Goal: Information Seeking & Learning: Find specific page/section

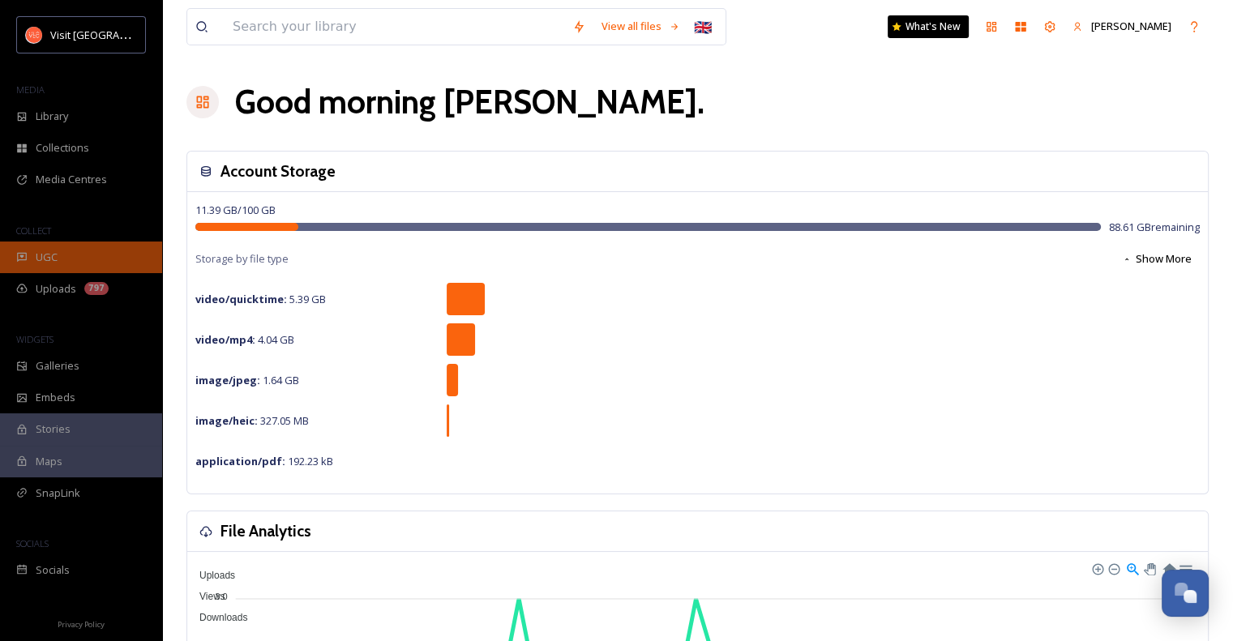
click at [57, 252] on span "UGC" at bounding box center [47, 257] width 22 height 15
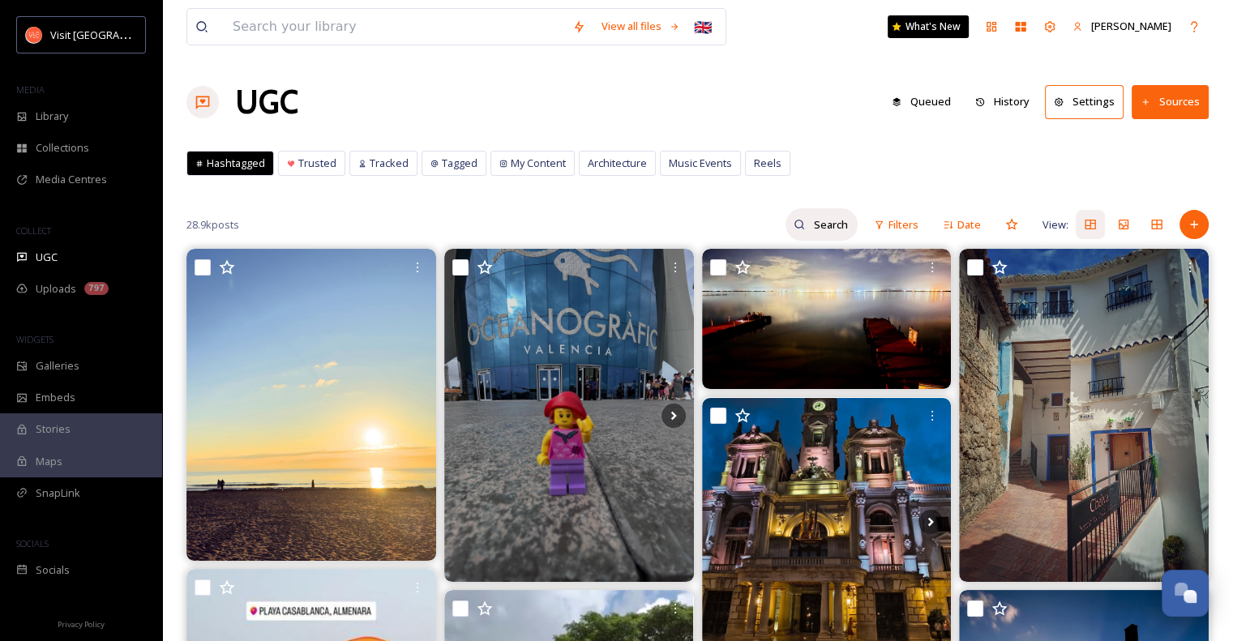
click at [830, 228] on input at bounding box center [831, 224] width 53 height 32
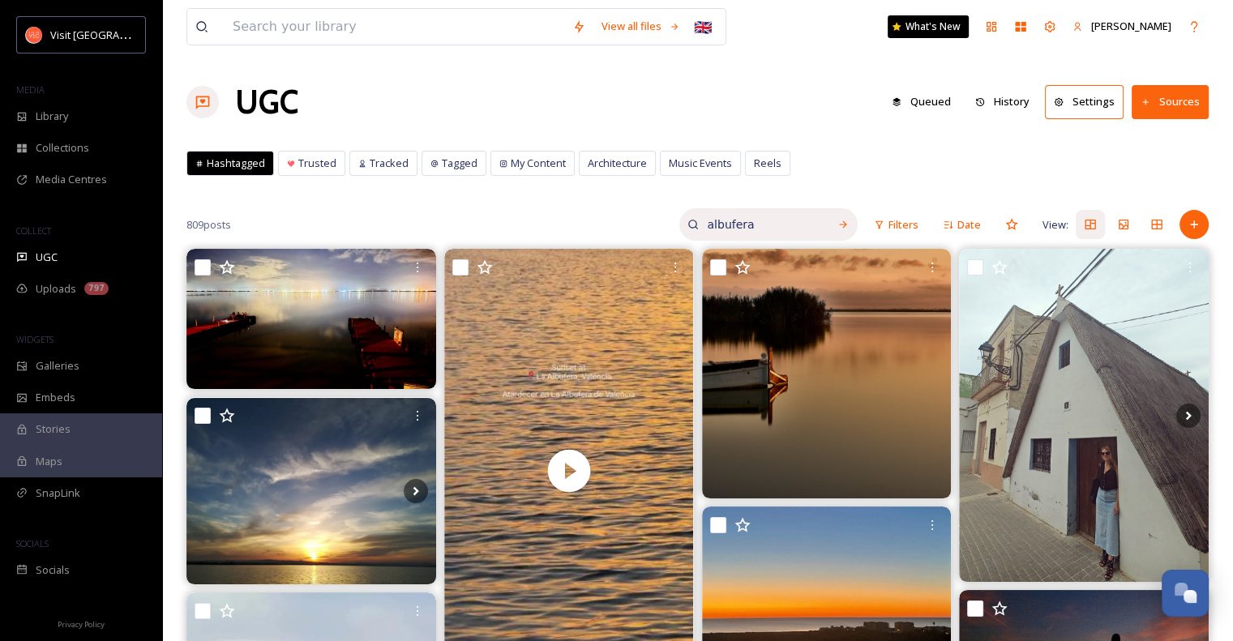
click at [755, 226] on input "albufera" at bounding box center [760, 224] width 122 height 32
type input "a"
type input "flamingo"
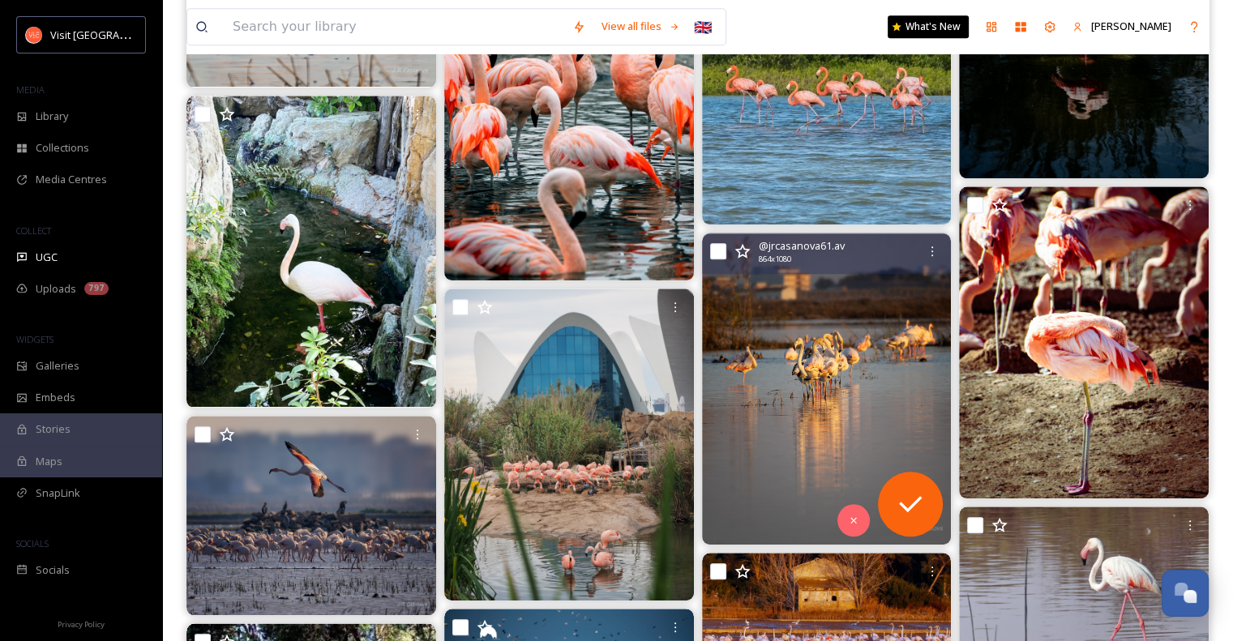
scroll to position [1268, 0]
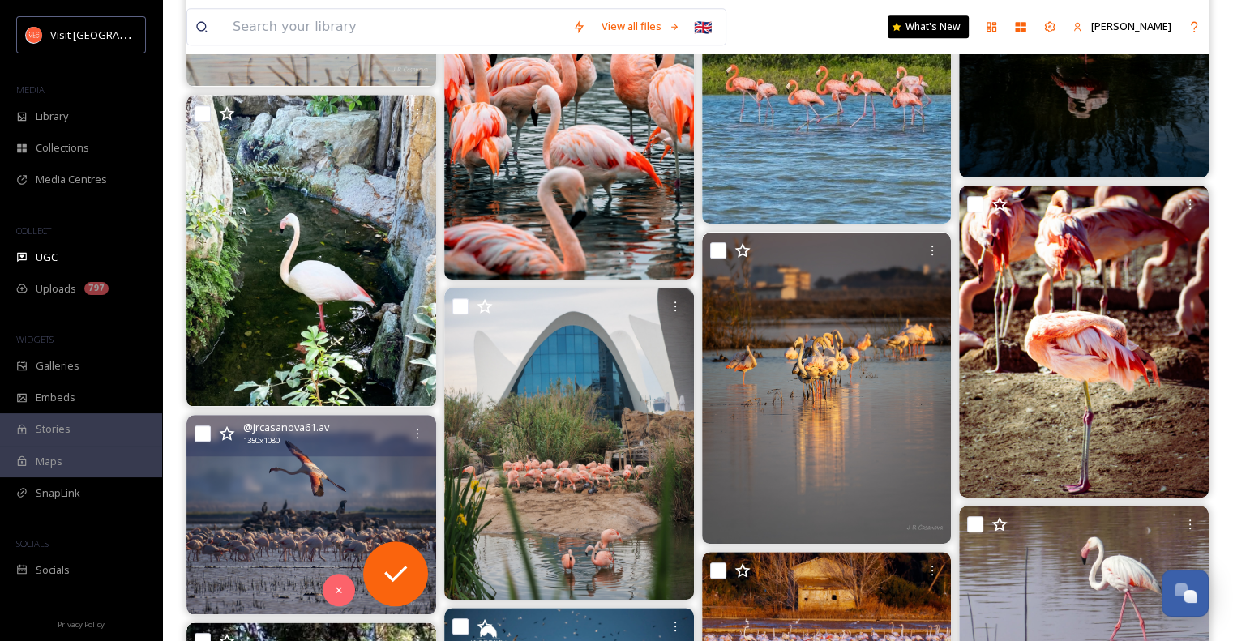
click at [329, 502] on img at bounding box center [311, 514] width 250 height 199
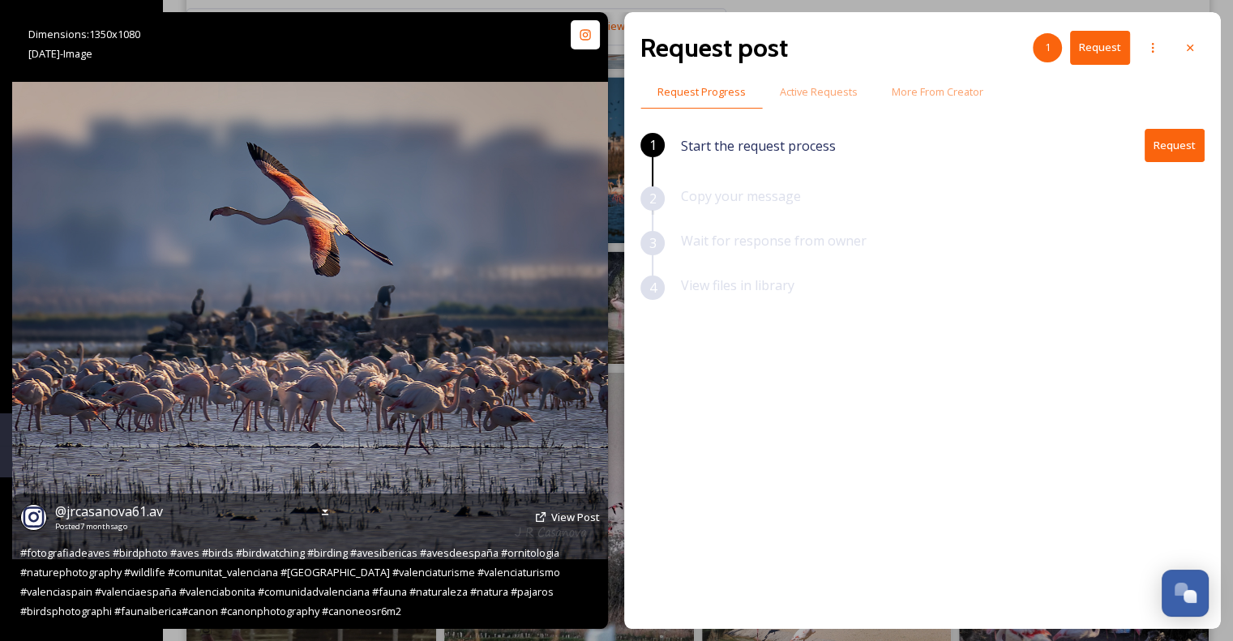
scroll to position [1800, 0]
click at [89, 510] on span "@ jrcasanova61.av" at bounding box center [109, 512] width 108 height 18
click at [110, 515] on span "@ jrcasanova61.av" at bounding box center [109, 512] width 108 height 18
